Goal: Transaction & Acquisition: Purchase product/service

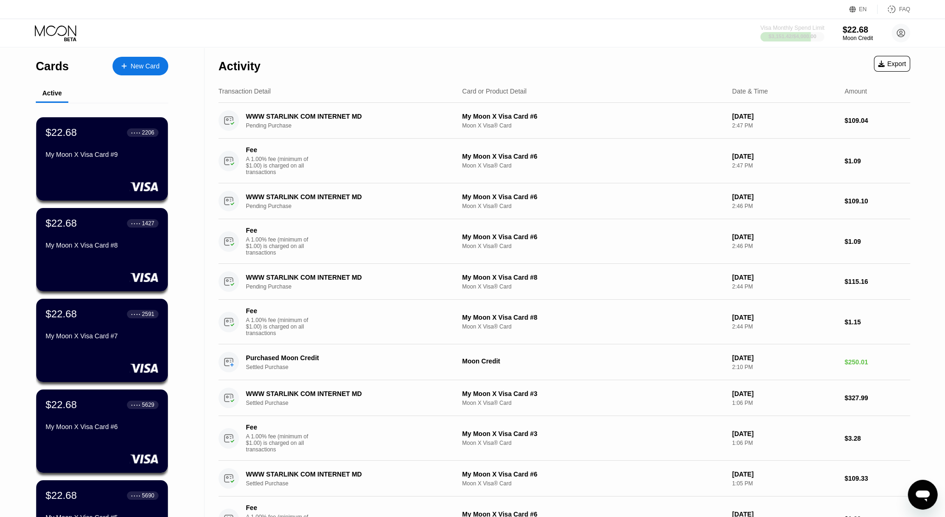
click at [796, 36] on div "$3,151.42 / $4,000.00" at bounding box center [793, 36] width 48 height 6
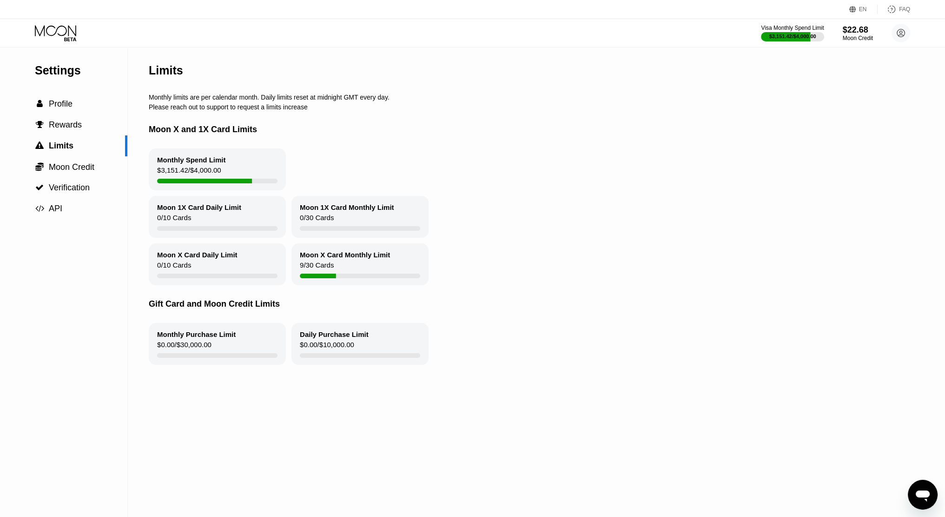
click at [206, 163] on div "Monthly Spend Limit" at bounding box center [191, 160] width 69 height 8
click at [206, 164] on div "Monthly Spend Limit" at bounding box center [191, 160] width 69 height 8
click at [191, 164] on div "Monthly Spend Limit" at bounding box center [191, 160] width 69 height 8
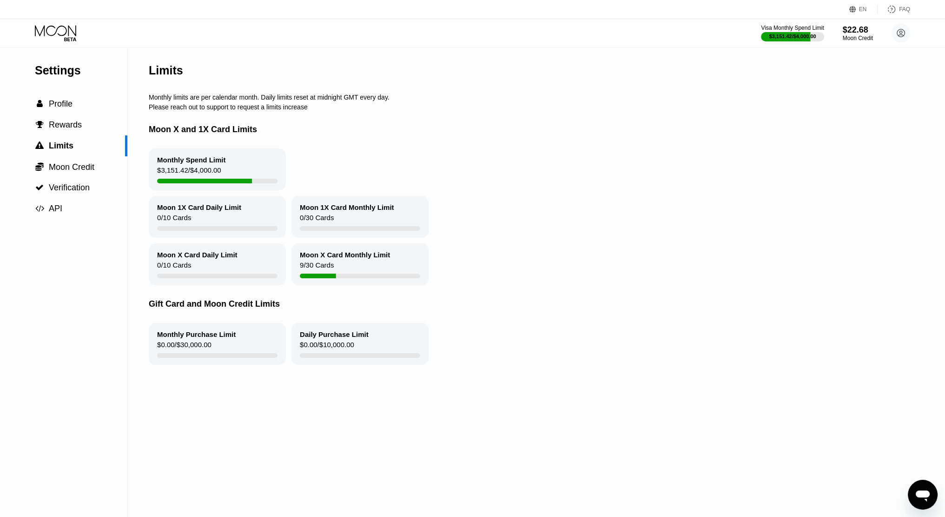
click at [191, 164] on div "Monthly Spend Limit" at bounding box center [191, 160] width 69 height 8
click at [187, 136] on div "Moon X and 1X Card Limits" at bounding box center [527, 130] width 756 height 38
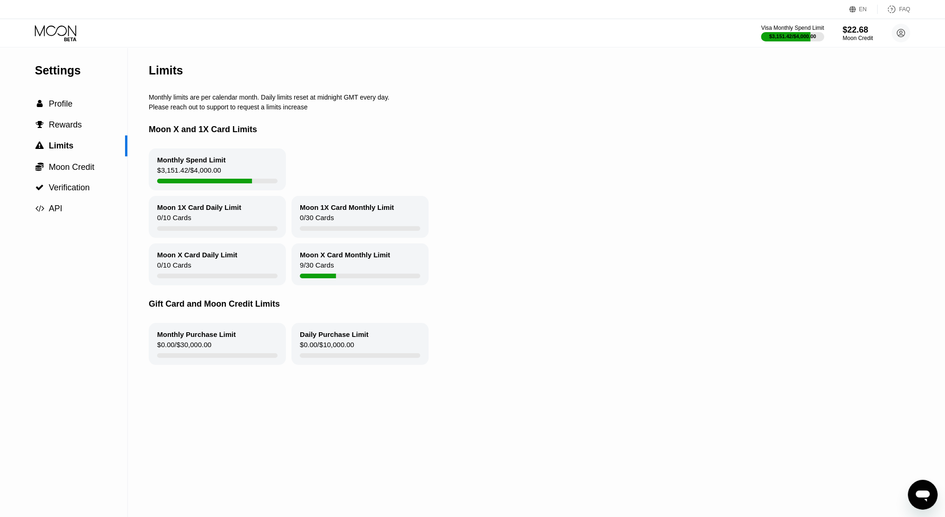
click at [187, 136] on div "Moon X and 1X Card Limits" at bounding box center [527, 130] width 756 height 38
click at [188, 136] on div "Moon X and 1X Card Limits" at bounding box center [527, 130] width 756 height 38
drag, startPoint x: 188, startPoint y: 136, endPoint x: 237, endPoint y: 137, distance: 49.3
click at [237, 137] on div "Moon X and 1X Card Limits" at bounding box center [527, 130] width 756 height 38
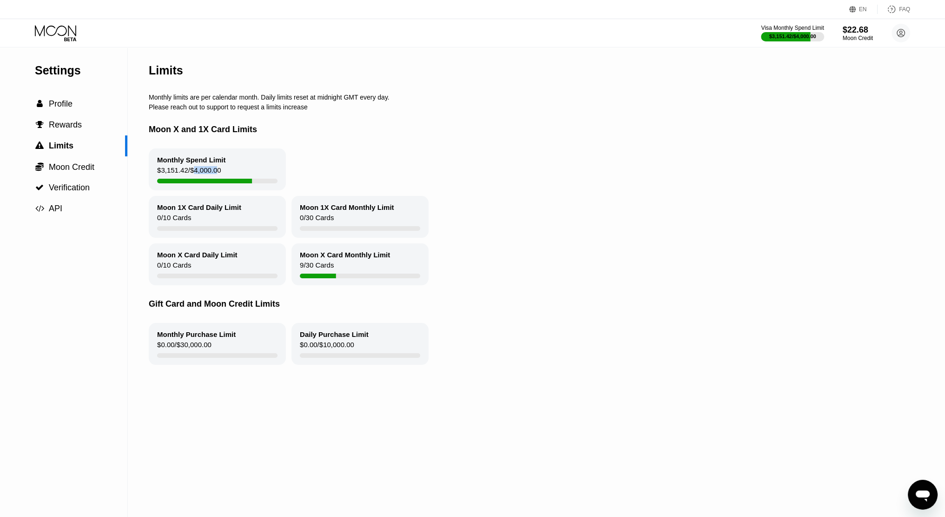
drag, startPoint x: 214, startPoint y: 178, endPoint x: 192, endPoint y: 172, distance: 23.1
click at [192, 172] on div "$3,151.42 / $4,000.00" at bounding box center [189, 172] width 64 height 13
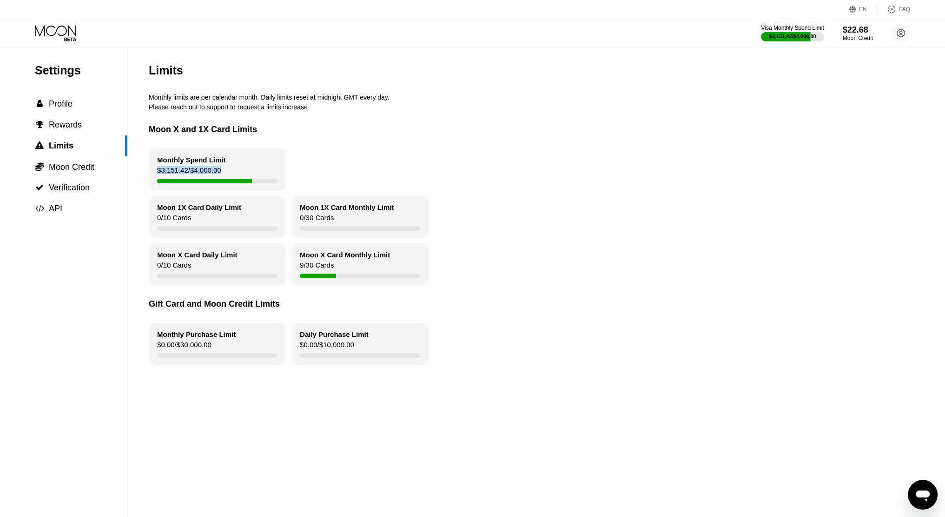
click at [193, 173] on div "$3,151.42 / $4,000.00" at bounding box center [189, 172] width 64 height 13
click at [193, 164] on div "Monthly Spend Limit" at bounding box center [191, 160] width 69 height 8
click at [63, 35] on icon at bounding box center [56, 33] width 43 height 16
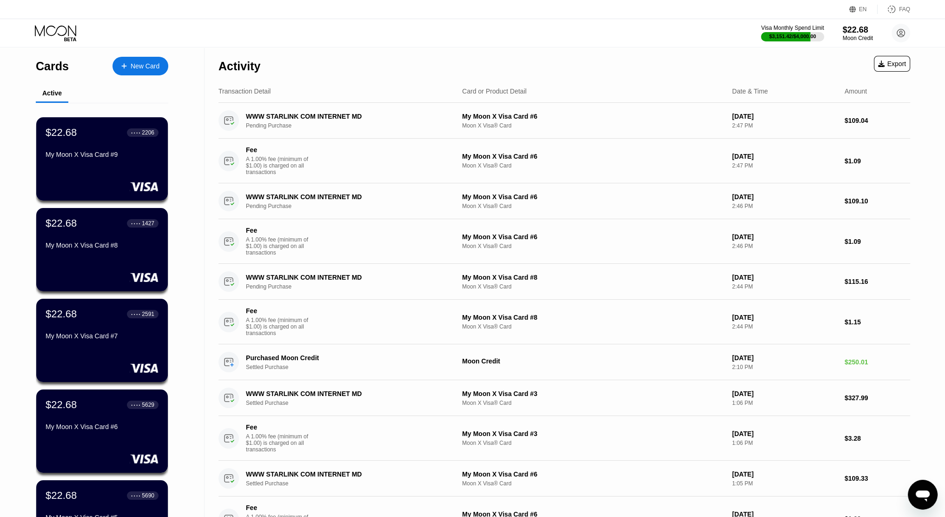
click at [54, 38] on icon at bounding box center [56, 33] width 43 height 16
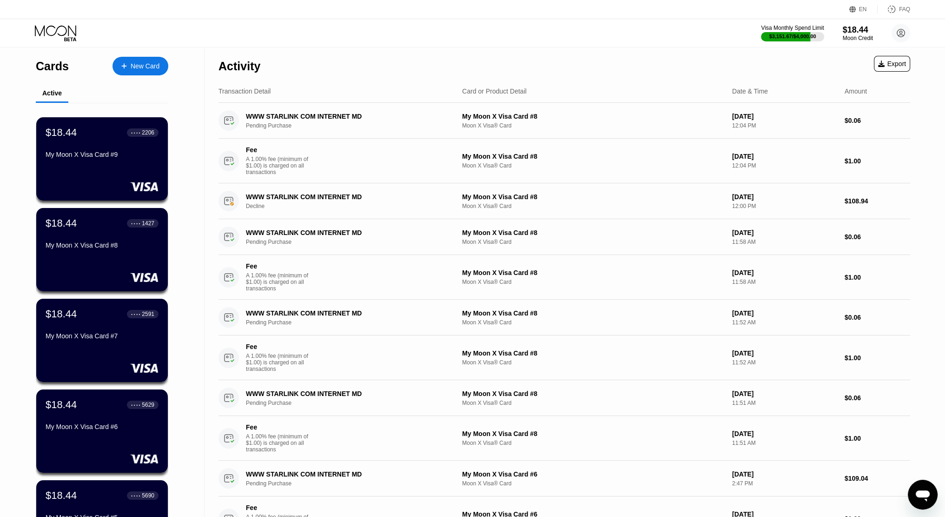
click at [777, 55] on div "Activity Export" at bounding box center [565, 63] width 692 height 33
click at [859, 37] on div "Moon Credit" at bounding box center [858, 38] width 31 height 7
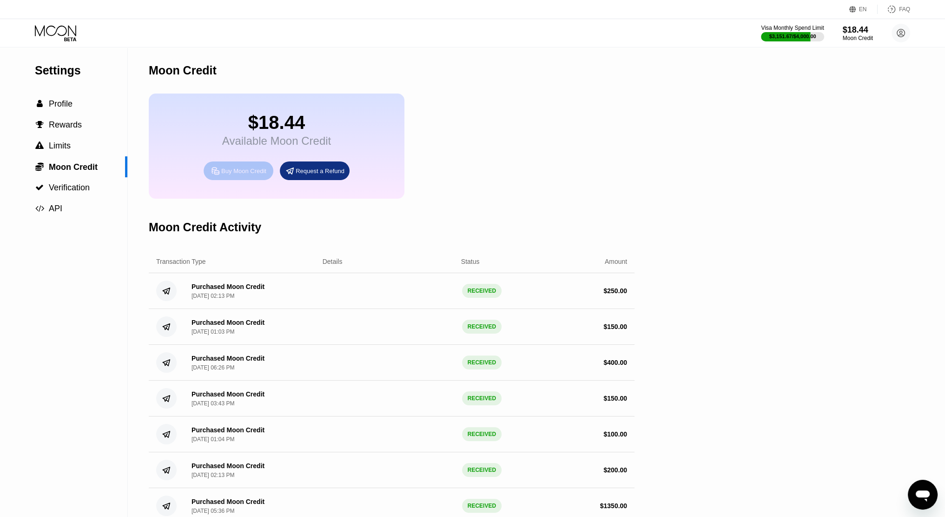
click at [258, 175] on div "Buy Moon Credit" at bounding box center [243, 171] width 45 height 8
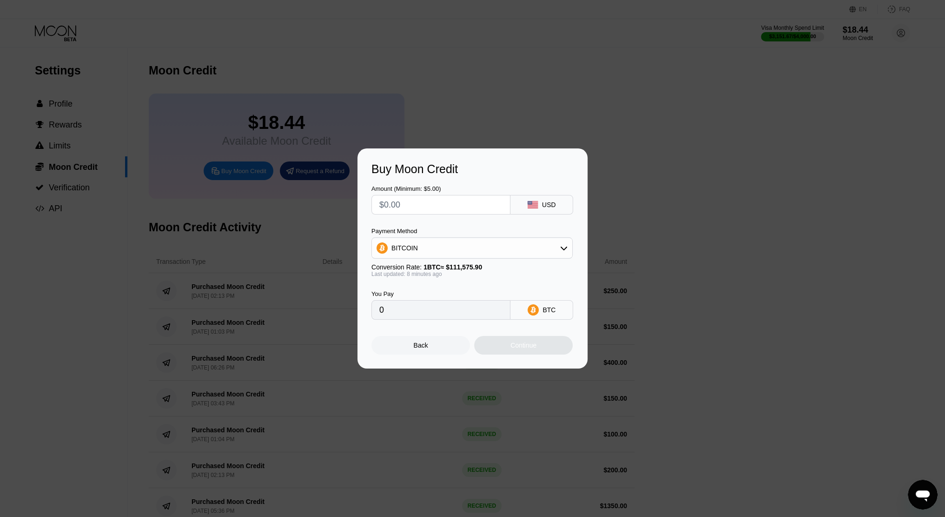
click at [412, 209] on input "text" at bounding box center [440, 204] width 123 height 19
type input "$23"
type input "0.00020622"
type input "$230"
type input "0.00206220"
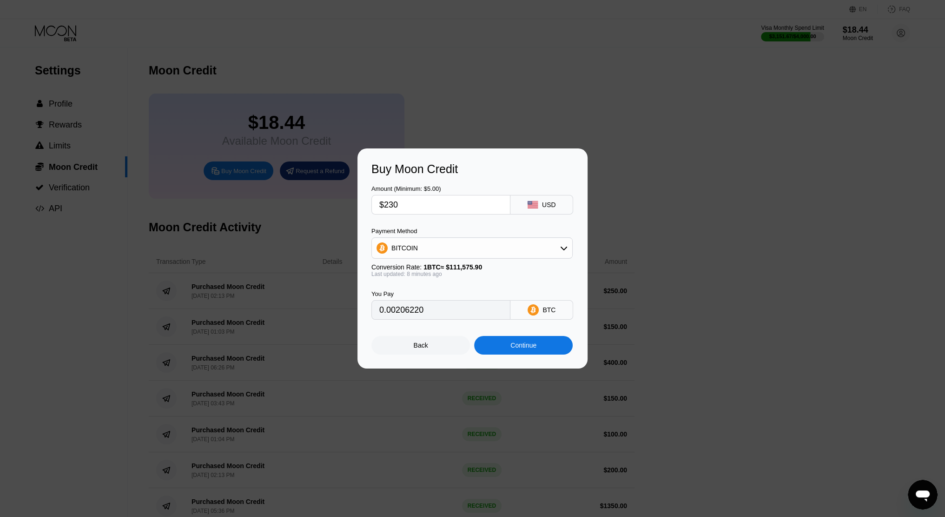
type input "$230"
click at [433, 243] on div "BITCOIN" at bounding box center [472, 248] width 200 height 19
click at [428, 293] on span "USDT on TRON" at bounding box center [417, 293] width 47 height 7
type input "232.32"
click at [523, 349] on div "Continue" at bounding box center [524, 344] width 26 height 7
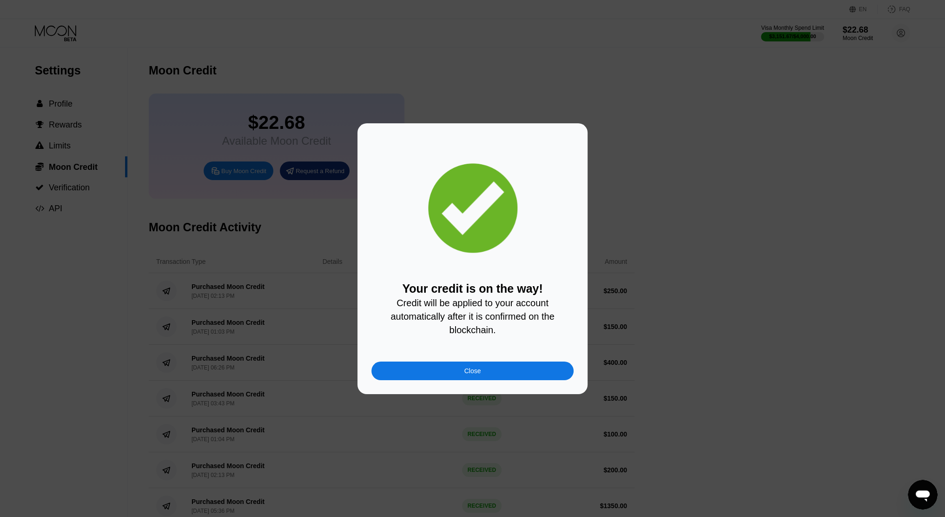
click at [487, 319] on span "Credit will be applied to your account automatically after it is confirmed on t…" at bounding box center [474, 316] width 166 height 37
click at [495, 369] on div "Close" at bounding box center [473, 370] width 202 height 19
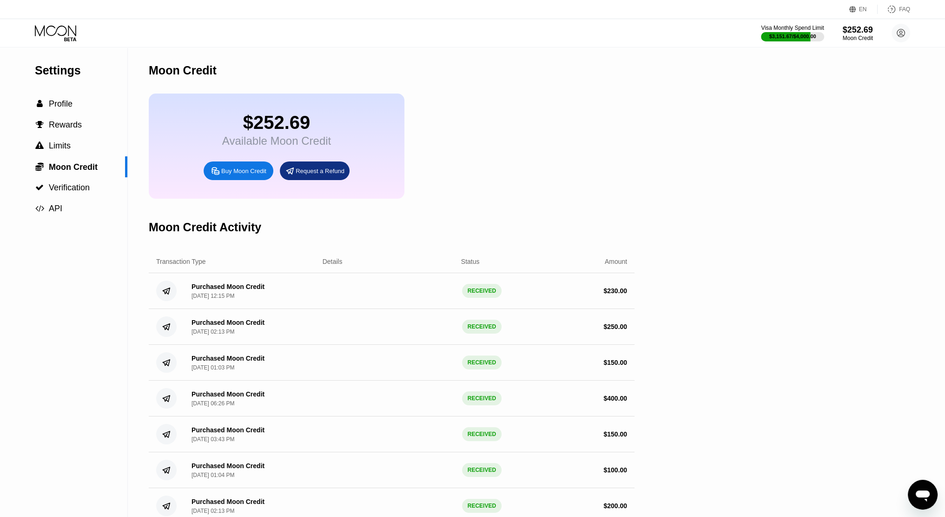
click at [801, 291] on div "Settings  Profile  Rewards  Limits  Moon Credit  Verification  API Moon C…" at bounding box center [472, 339] width 945 height 584
click at [71, 32] on icon at bounding box center [56, 33] width 43 height 16
